Goal: Task Accomplishment & Management: Manage account settings

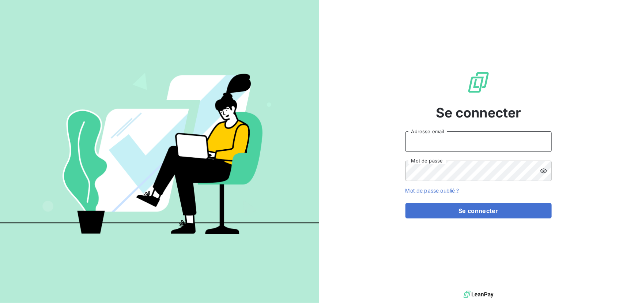
click at [442, 142] on input "Adresse email" at bounding box center [478, 141] width 146 height 20
type input "admin@luxsense"
click at [405, 203] on button "Se connecter" at bounding box center [478, 210] width 146 height 15
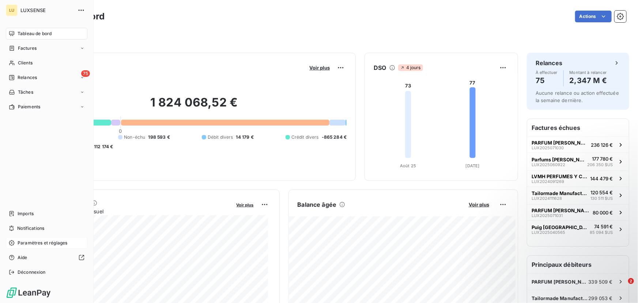
click at [22, 243] on span "Paramètres et réglages" at bounding box center [43, 242] width 50 height 7
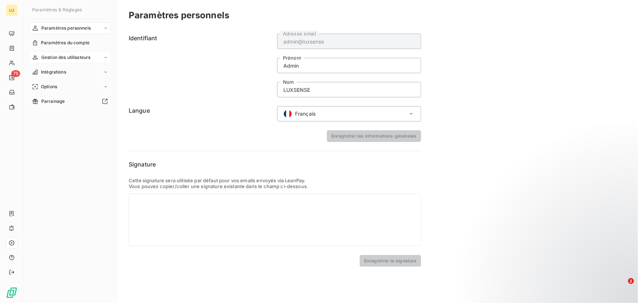
click at [75, 59] on span "Gestion des utilisateurs" at bounding box center [65, 57] width 49 height 7
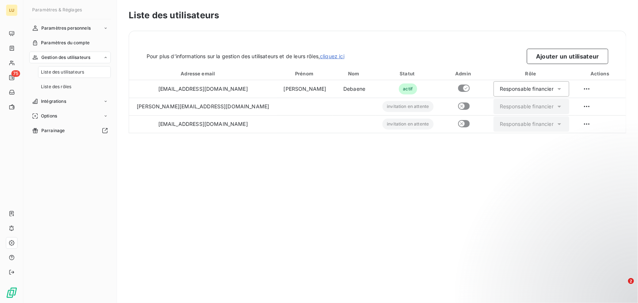
click at [68, 75] on span "Liste des utilisateurs" at bounding box center [62, 72] width 43 height 7
click at [574, 56] on button "Ajouter un utilisateur" at bounding box center [568, 56] width 82 height 15
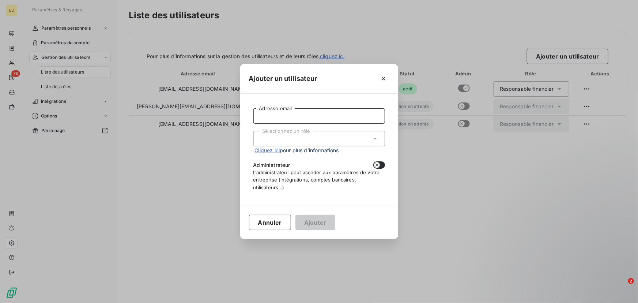
click at [288, 117] on input "Adresse email" at bounding box center [319, 115] width 132 height 15
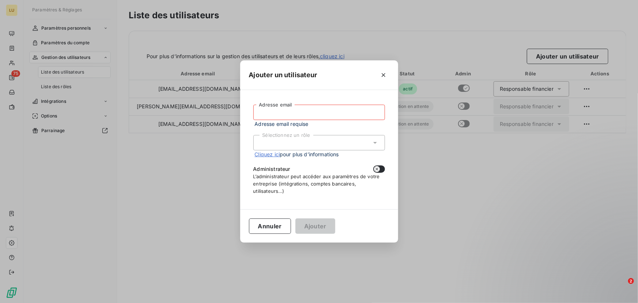
click at [280, 112] on input "Adresse email" at bounding box center [319, 112] width 132 height 15
paste input "[PERSON_NAME][EMAIL_ADDRESS][DOMAIN_NAME]"
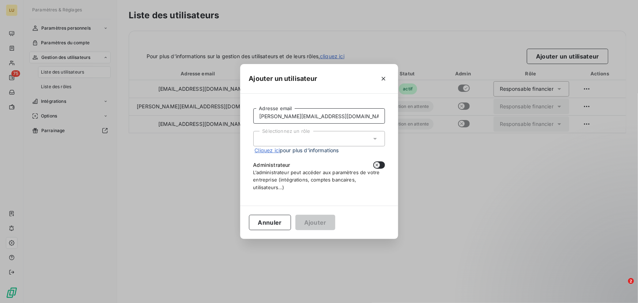
type input "[PERSON_NAME][EMAIL_ADDRESS][DOMAIN_NAME]"
click at [292, 134] on div "Sélectionnez un rôle" at bounding box center [319, 138] width 132 height 15
click at [291, 154] on li "Responsable financier" at bounding box center [319, 154] width 132 height 13
click at [379, 163] on button "button" at bounding box center [379, 164] width 12 height 7
checkbox input "true"
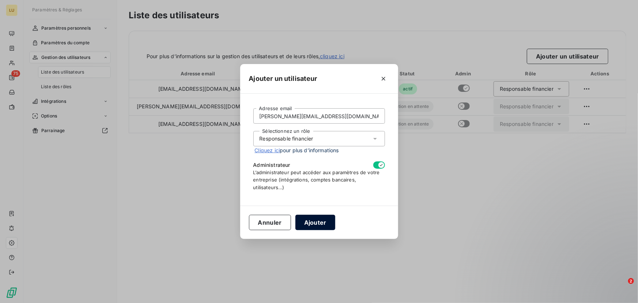
click at [310, 219] on button "Ajouter" at bounding box center [315, 222] width 40 height 15
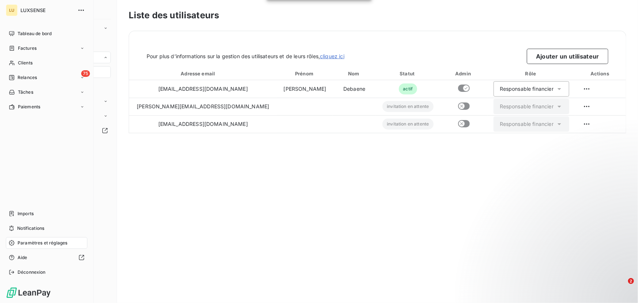
click at [42, 9] on span "LUXSENSE" at bounding box center [46, 10] width 53 height 6
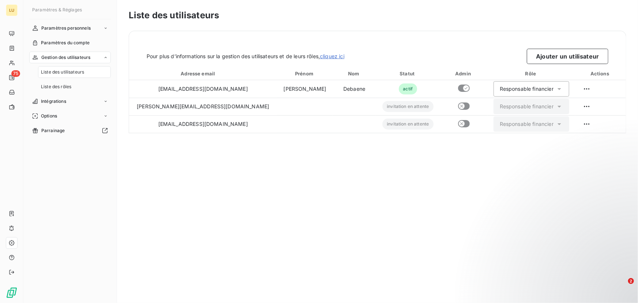
click at [73, 71] on span "Liste des utilisateurs" at bounding box center [62, 72] width 43 height 7
click at [67, 88] on span "Liste des rôles" at bounding box center [56, 86] width 30 height 7
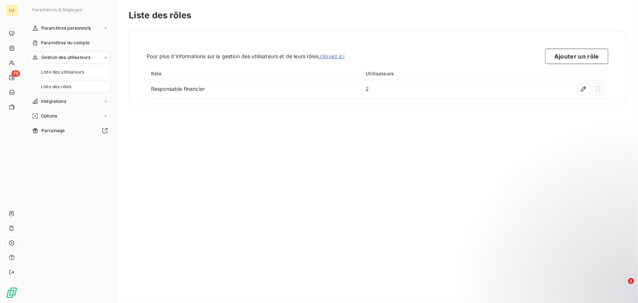
click at [77, 72] on span "Liste des utilisateurs" at bounding box center [62, 72] width 43 height 7
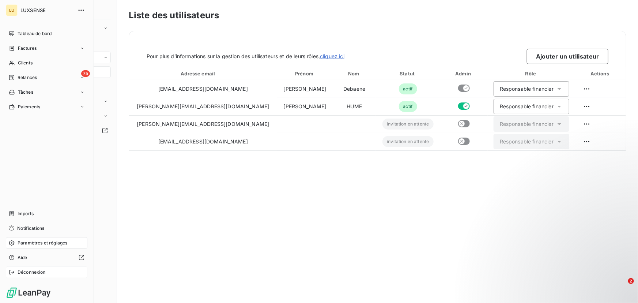
click at [21, 270] on span "Déconnexion" at bounding box center [32, 272] width 28 height 7
